Goal: Transaction & Acquisition: Book appointment/travel/reservation

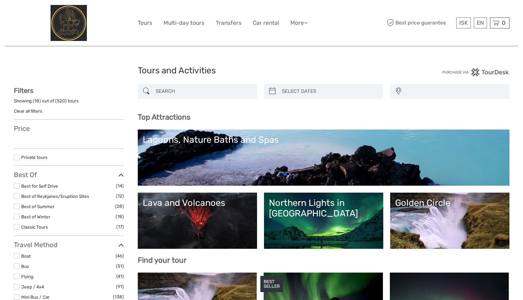
select select
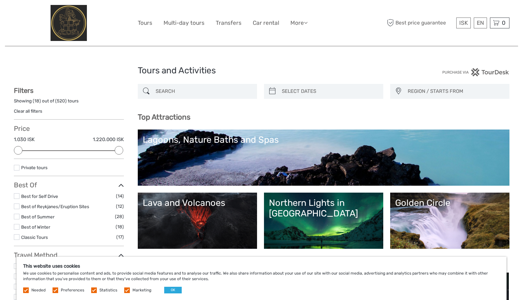
click at [236, 137] on div "Lagoons, Nature Baths and Spas" at bounding box center [324, 140] width 362 height 11
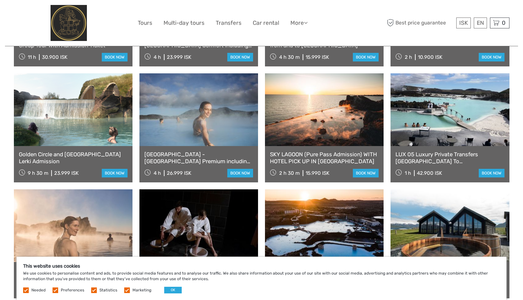
scroll to position [368, 0]
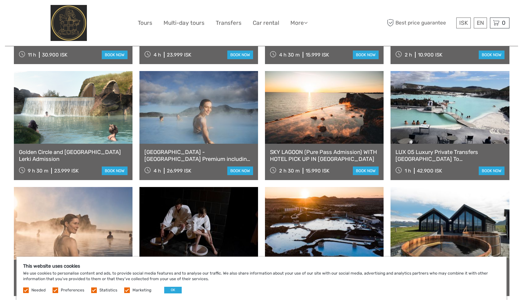
click at [190, 102] on link at bounding box center [199, 107] width 119 height 73
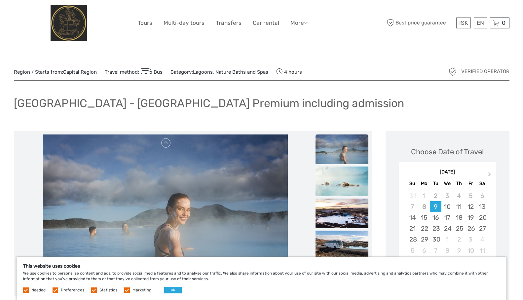
click at [346, 212] on img at bounding box center [342, 214] width 53 height 30
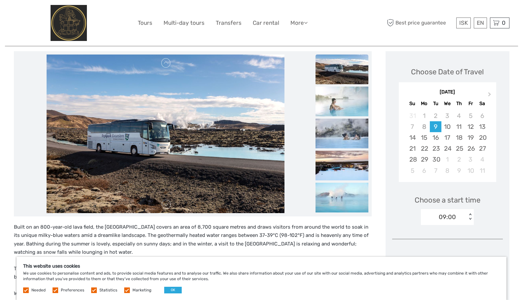
scroll to position [79, 0]
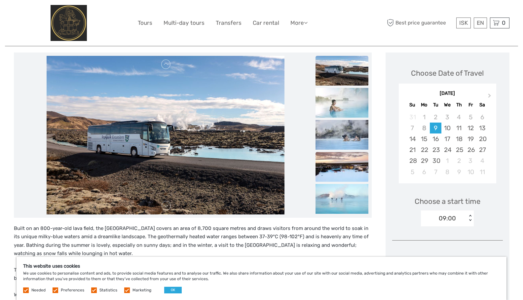
click at [338, 155] on img at bounding box center [342, 167] width 53 height 30
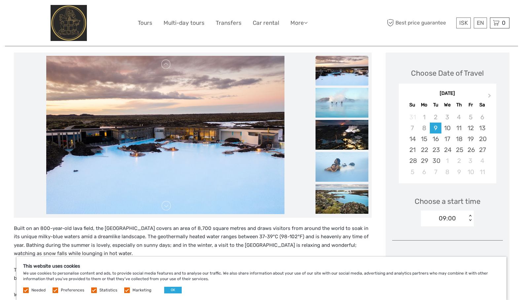
click at [173, 143] on img at bounding box center [165, 135] width 238 height 159
click at [164, 63] on link at bounding box center [166, 64] width 11 height 11
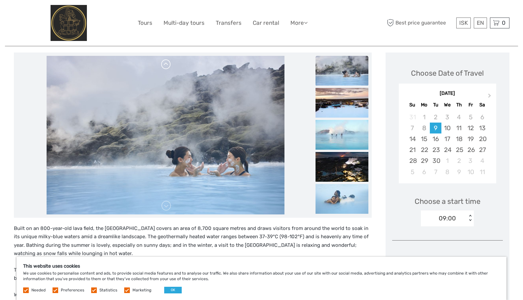
click at [164, 63] on link at bounding box center [166, 64] width 11 height 11
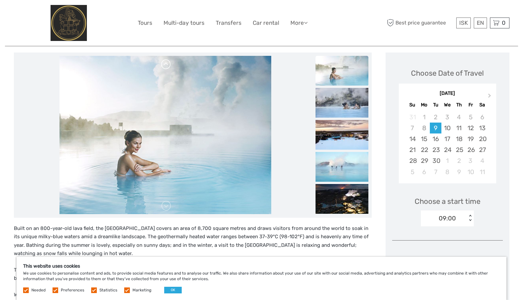
click at [164, 63] on link at bounding box center [166, 64] width 11 height 11
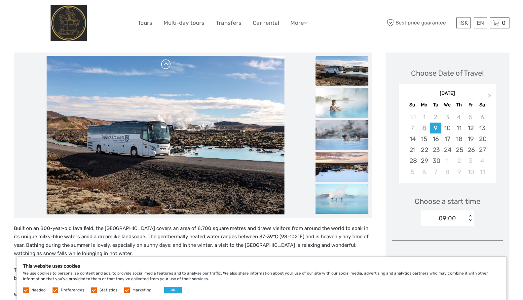
click at [164, 63] on link at bounding box center [166, 64] width 11 height 11
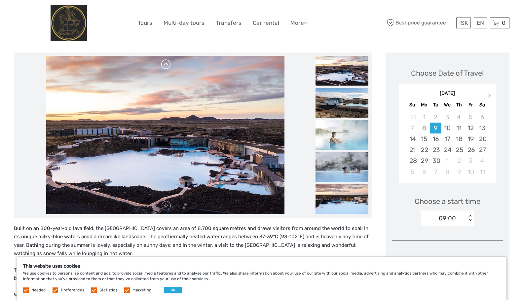
click at [164, 63] on link at bounding box center [166, 64] width 11 height 11
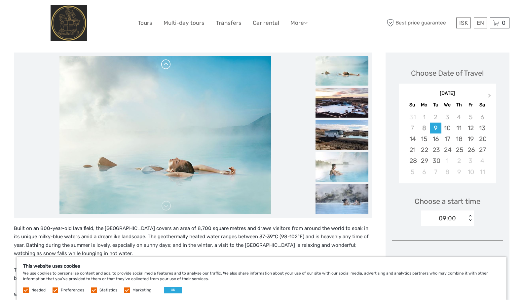
click at [164, 63] on link at bounding box center [166, 64] width 11 height 11
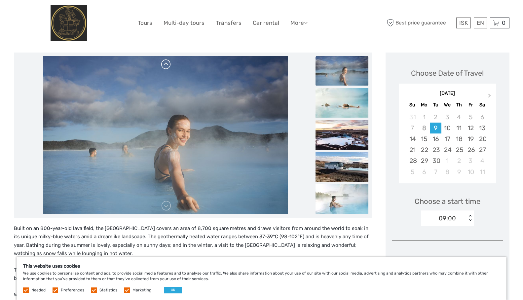
click at [164, 63] on link at bounding box center [166, 64] width 11 height 11
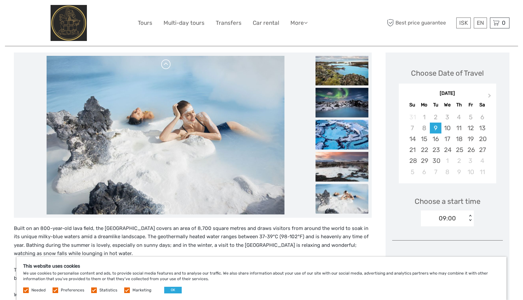
click at [164, 63] on link at bounding box center [166, 64] width 11 height 11
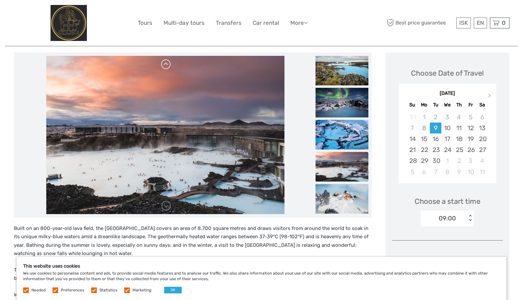
click at [164, 63] on link at bounding box center [166, 64] width 11 height 11
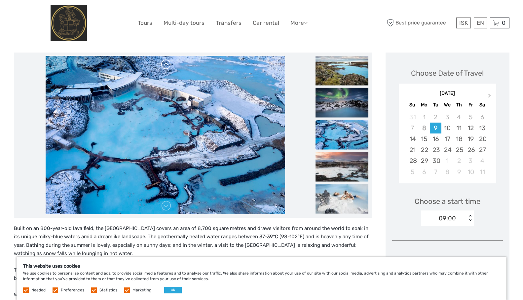
click at [164, 63] on link at bounding box center [166, 64] width 11 height 11
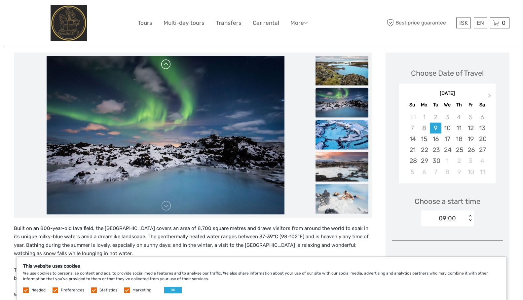
click at [164, 63] on link at bounding box center [166, 64] width 11 height 11
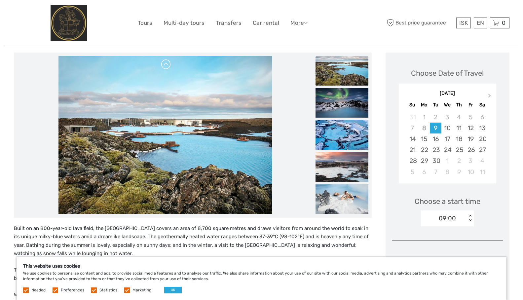
click at [164, 63] on link at bounding box center [166, 64] width 11 height 11
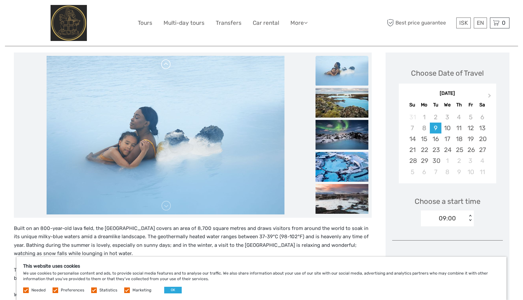
click at [164, 63] on link at bounding box center [166, 64] width 11 height 11
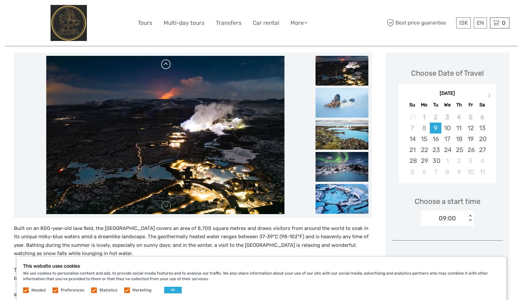
click at [164, 63] on link at bounding box center [166, 64] width 11 height 11
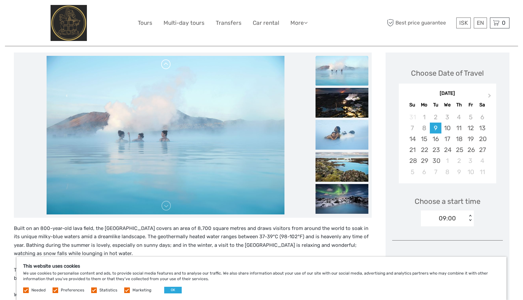
click at [164, 63] on link at bounding box center [166, 64] width 11 height 11
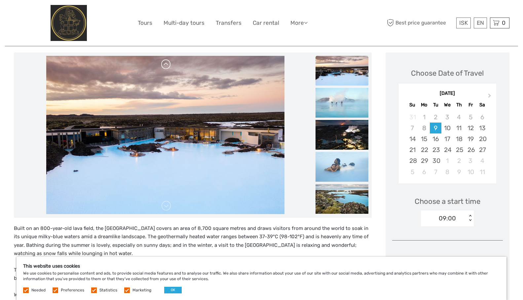
click at [164, 63] on link at bounding box center [166, 64] width 11 height 11
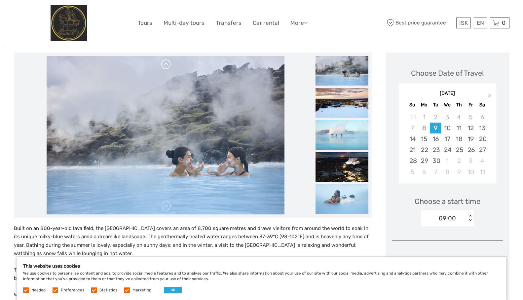
click at [164, 63] on link at bounding box center [166, 64] width 11 height 11
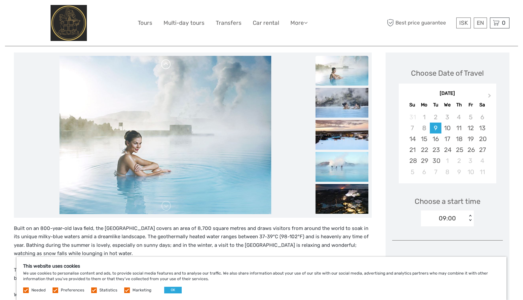
click at [164, 63] on link at bounding box center [166, 64] width 11 height 11
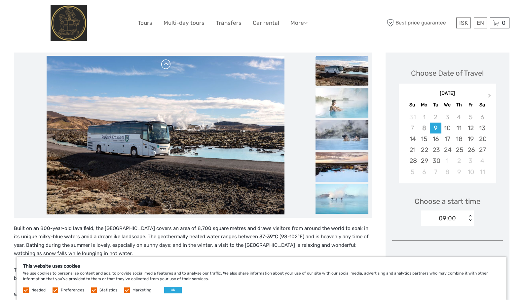
click at [164, 63] on link at bounding box center [166, 64] width 11 height 11
